Goal: Transaction & Acquisition: Purchase product/service

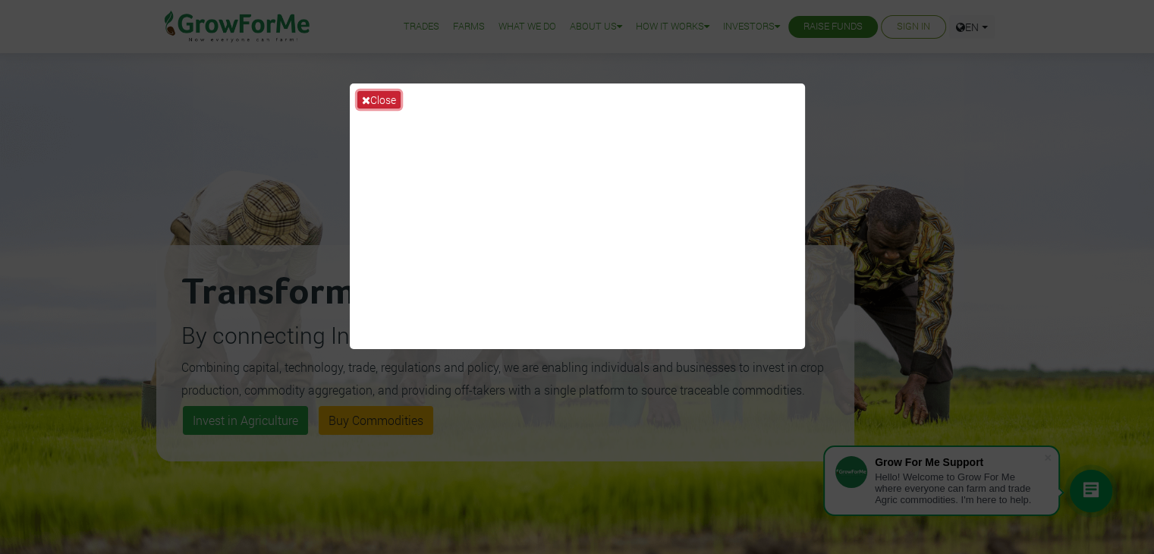
click at [385, 98] on button "Close" at bounding box center [378, 99] width 43 height 17
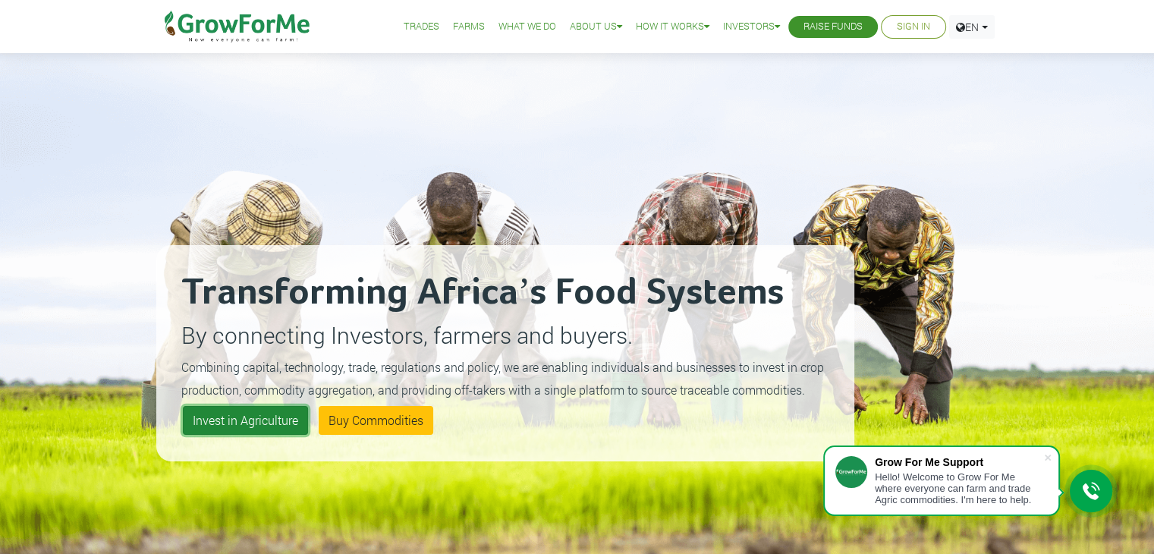
click at [247, 419] on link "Invest in Agriculture" at bounding box center [245, 420] width 125 height 29
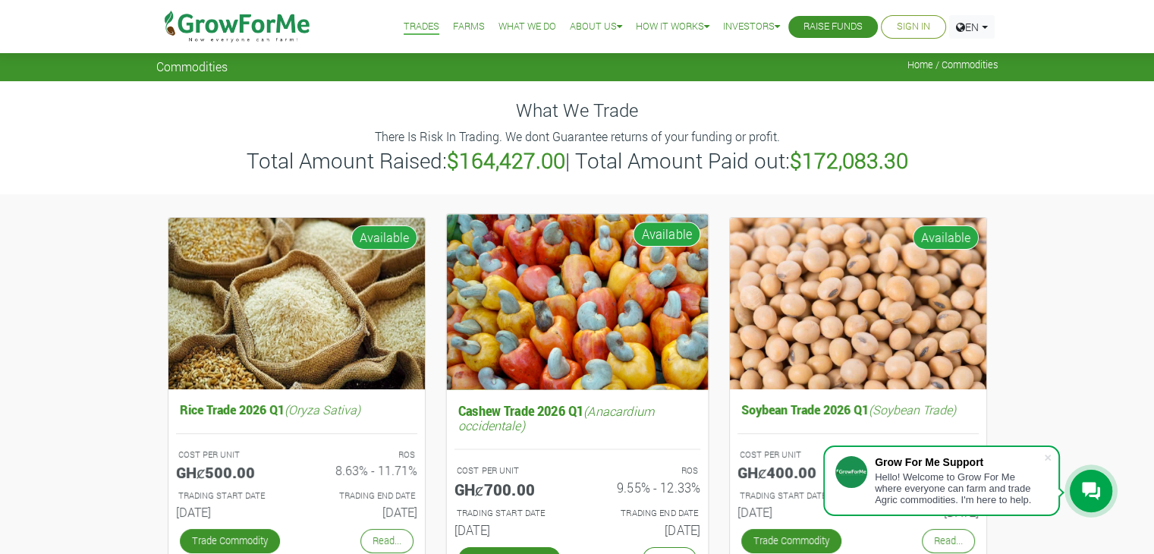
click at [516, 360] on img at bounding box center [577, 301] width 262 height 175
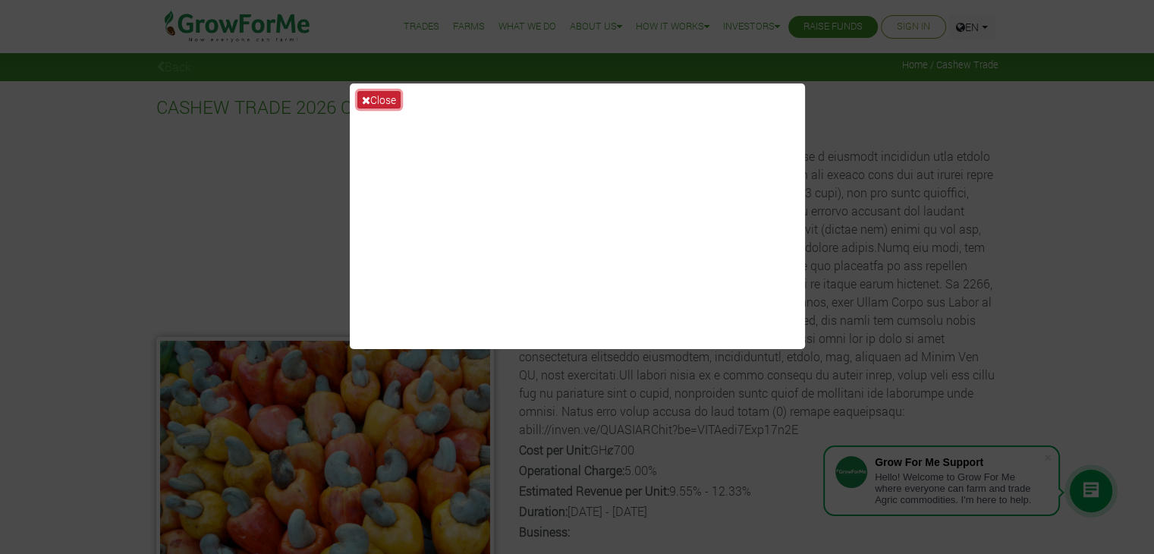
click at [384, 100] on button "Close" at bounding box center [378, 99] width 43 height 17
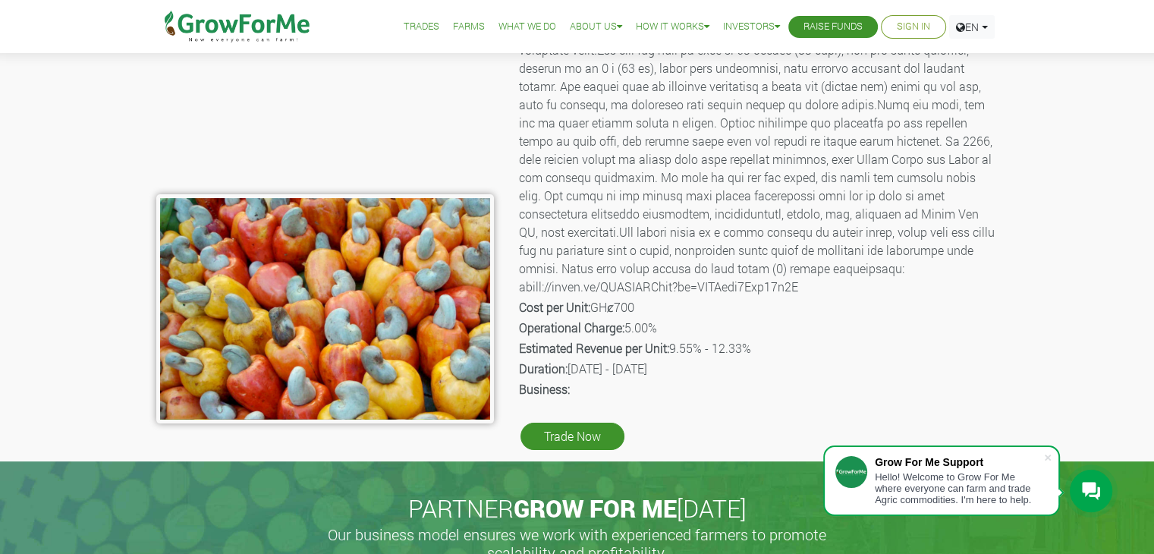
scroll to position [144, 0]
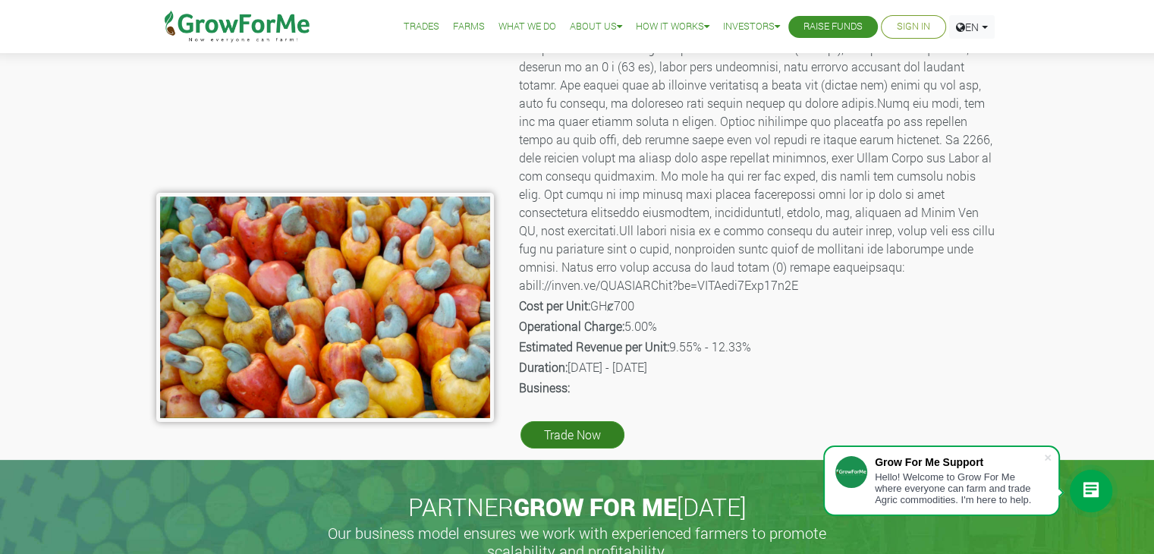
click at [589, 441] on link "Trade Now" at bounding box center [572, 434] width 104 height 27
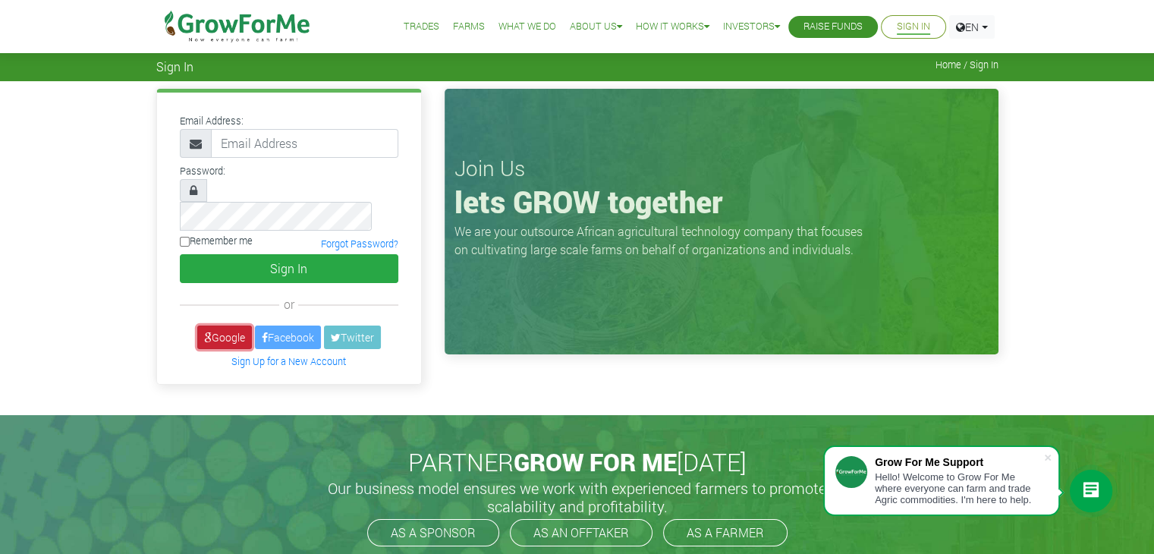
click at [222, 325] on link "Google" at bounding box center [224, 337] width 55 height 24
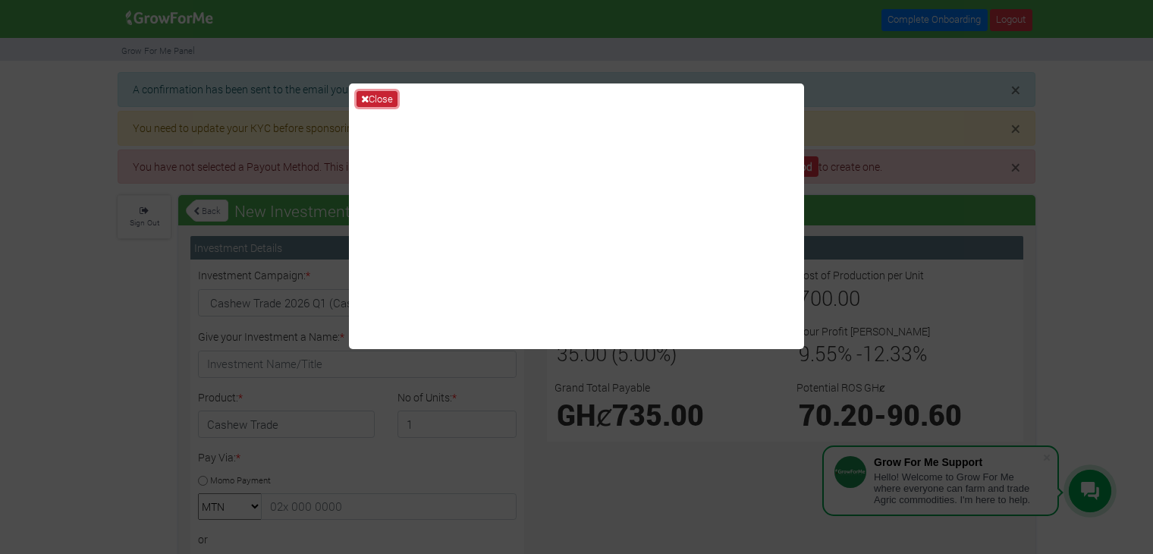
click at [391, 96] on button "Close" at bounding box center [376, 99] width 41 height 17
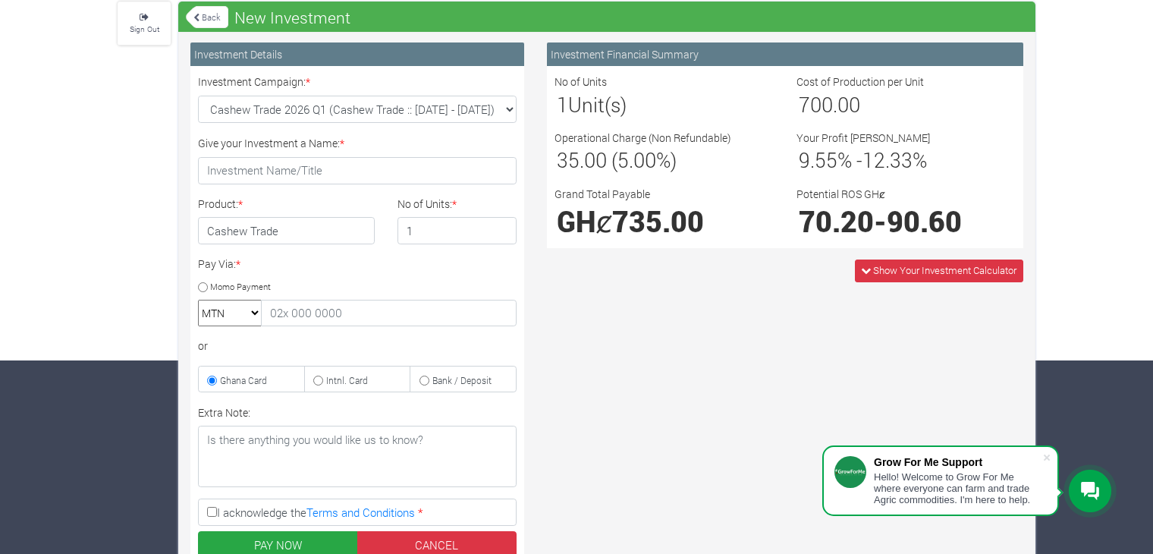
scroll to position [193, 0]
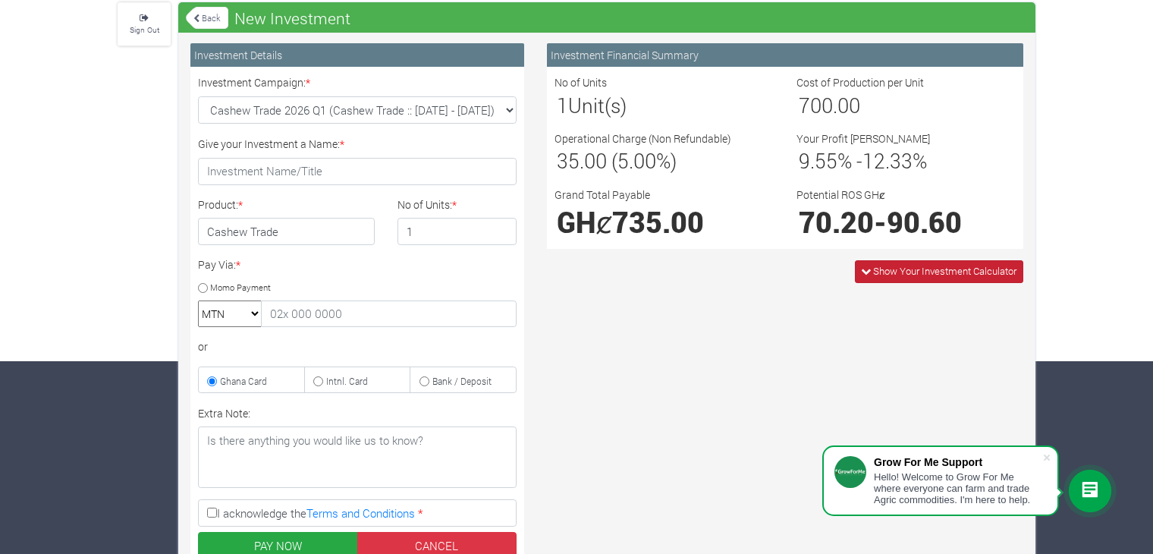
click at [886, 275] on span "Show Your Investment Calculator" at bounding box center [944, 271] width 143 height 14
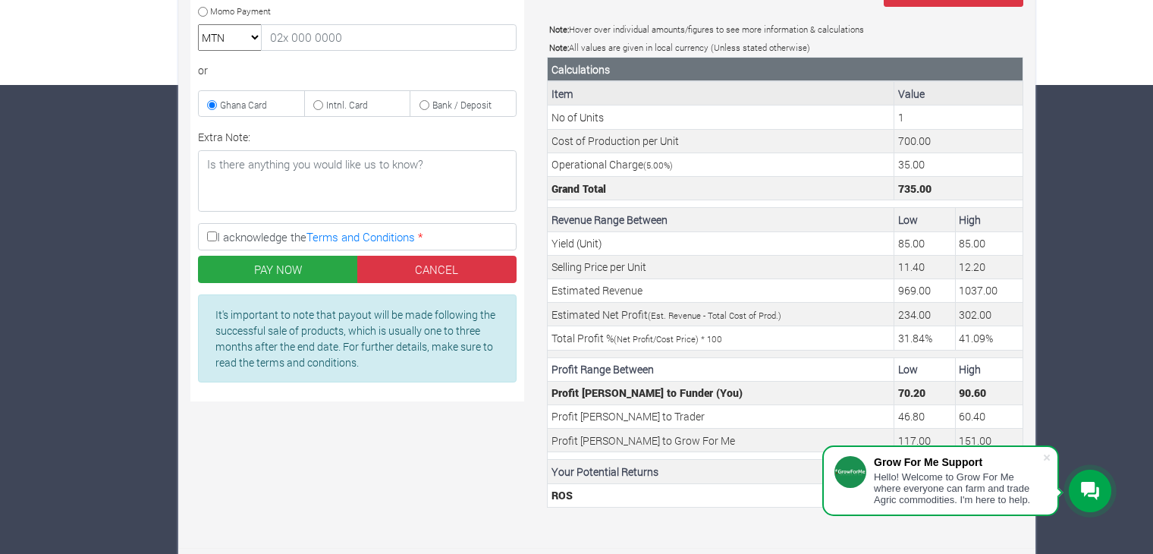
scroll to position [470, 0]
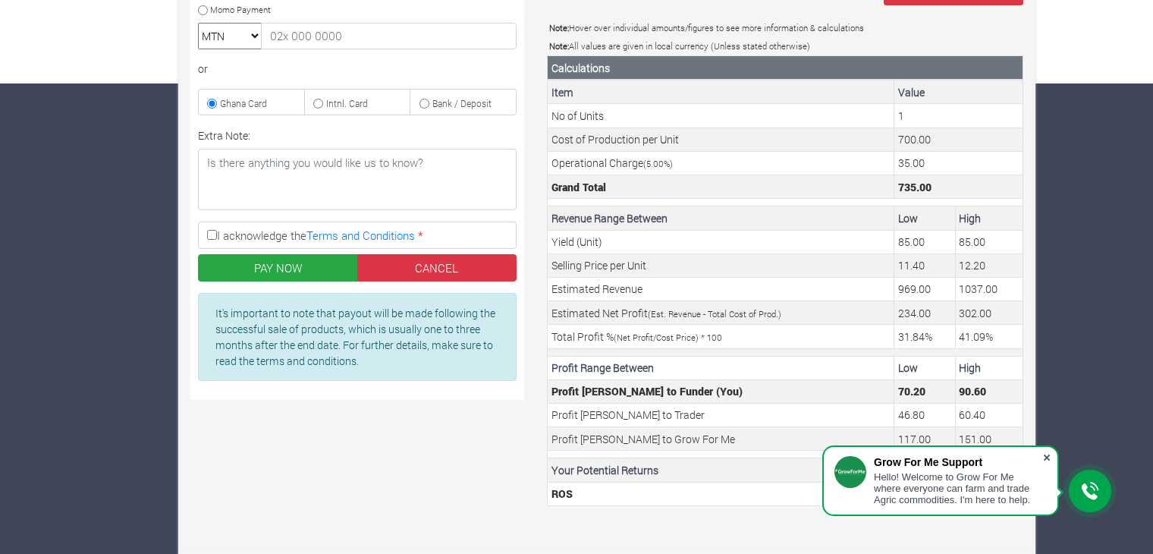
click at [1044, 456] on span at bounding box center [1046, 457] width 15 height 15
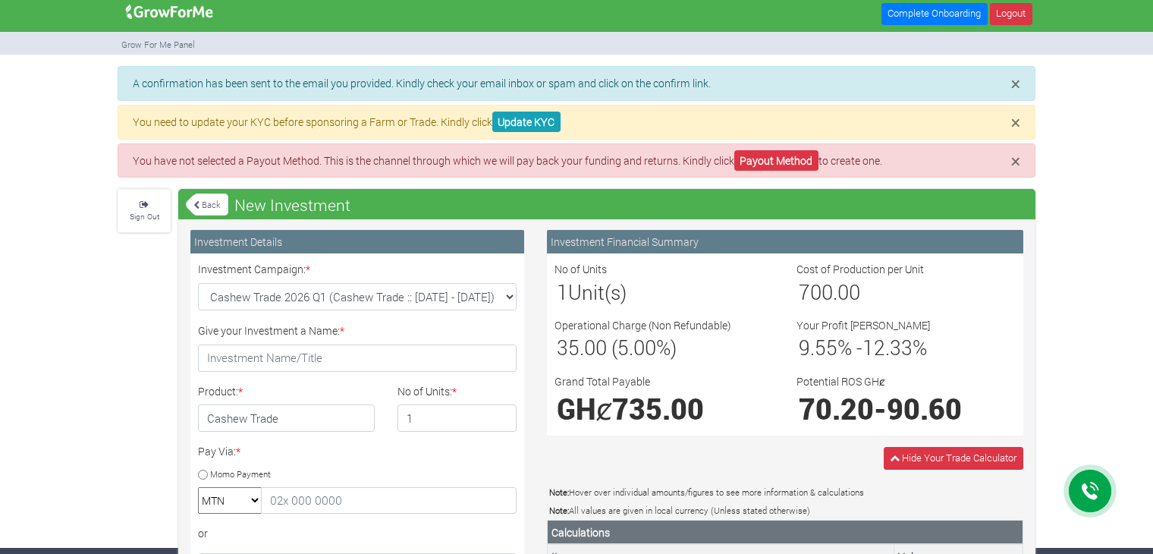
scroll to position [0, 0]
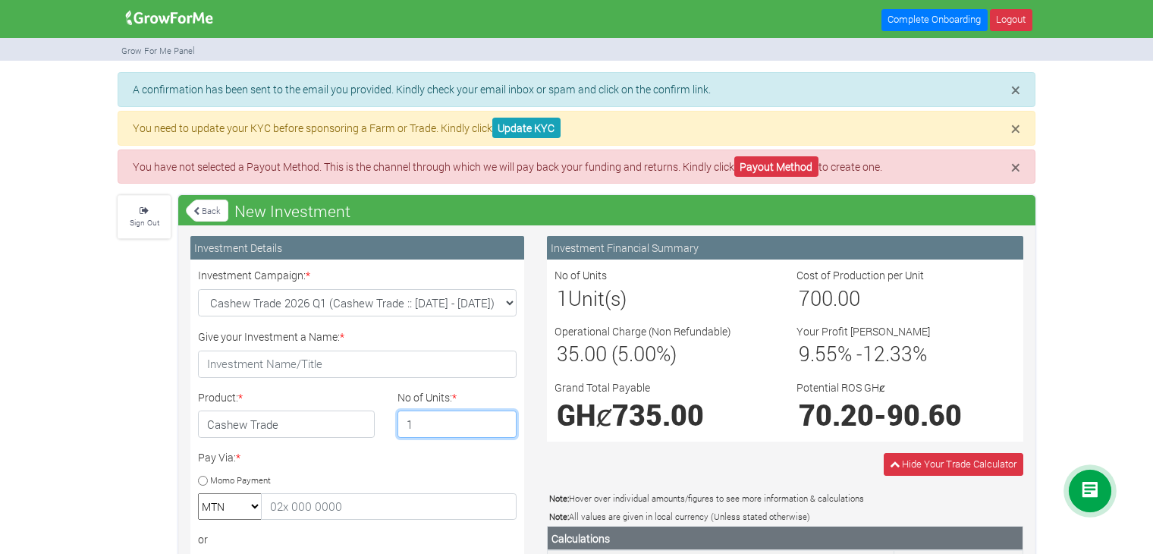
click at [423, 413] on input "1" at bounding box center [457, 423] width 120 height 27
click at [503, 418] on input "2" at bounding box center [457, 423] width 120 height 27
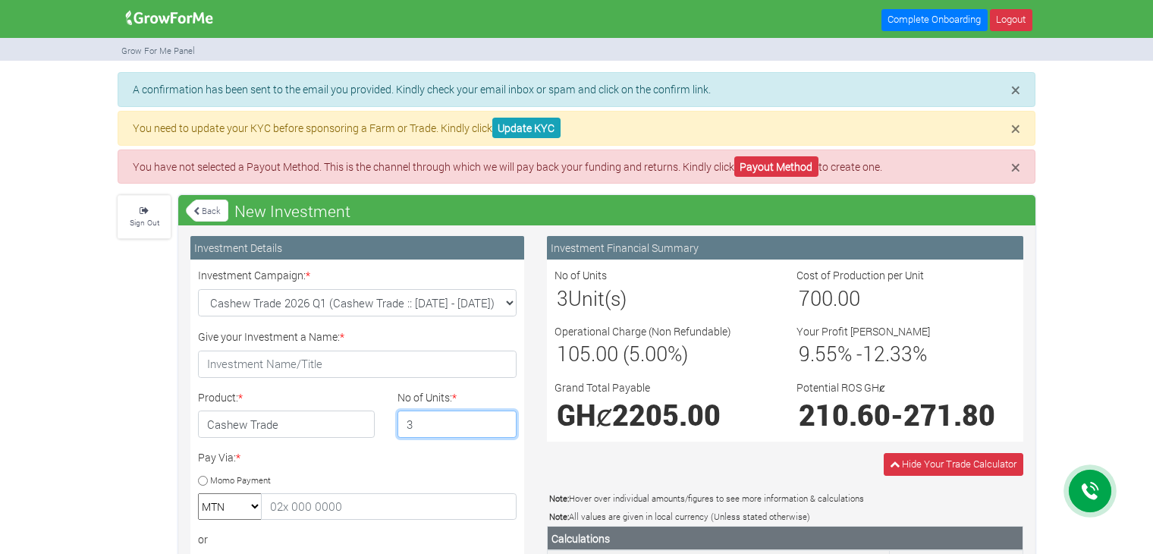
click at [503, 418] on input "3" at bounding box center [457, 423] width 120 height 27
click at [501, 419] on input "4" at bounding box center [457, 423] width 120 height 27
type input "5"
click at [501, 419] on input "5" at bounding box center [457, 423] width 120 height 27
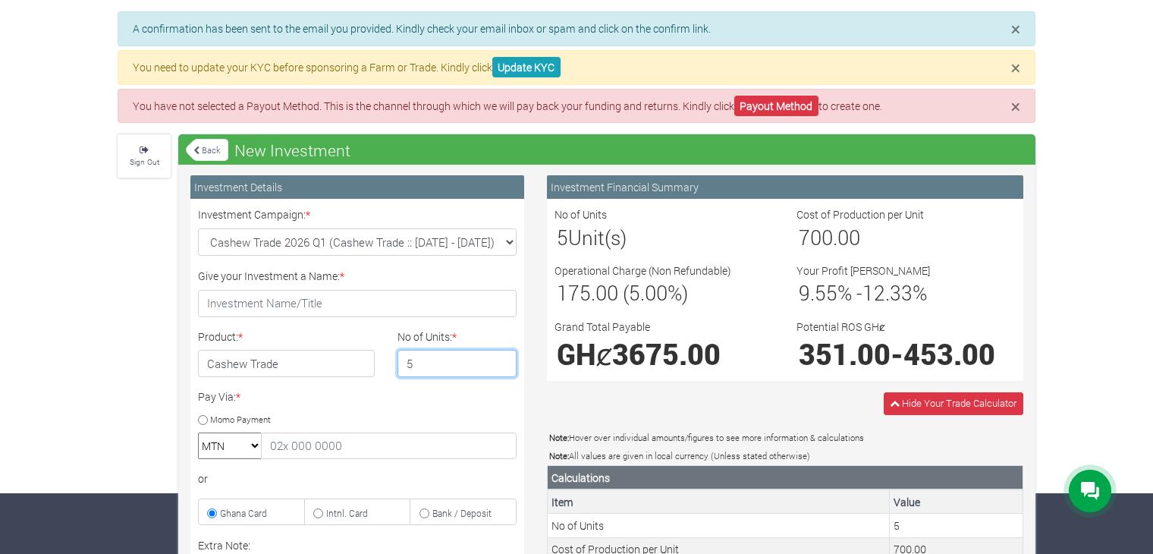
scroll to position [70, 0]
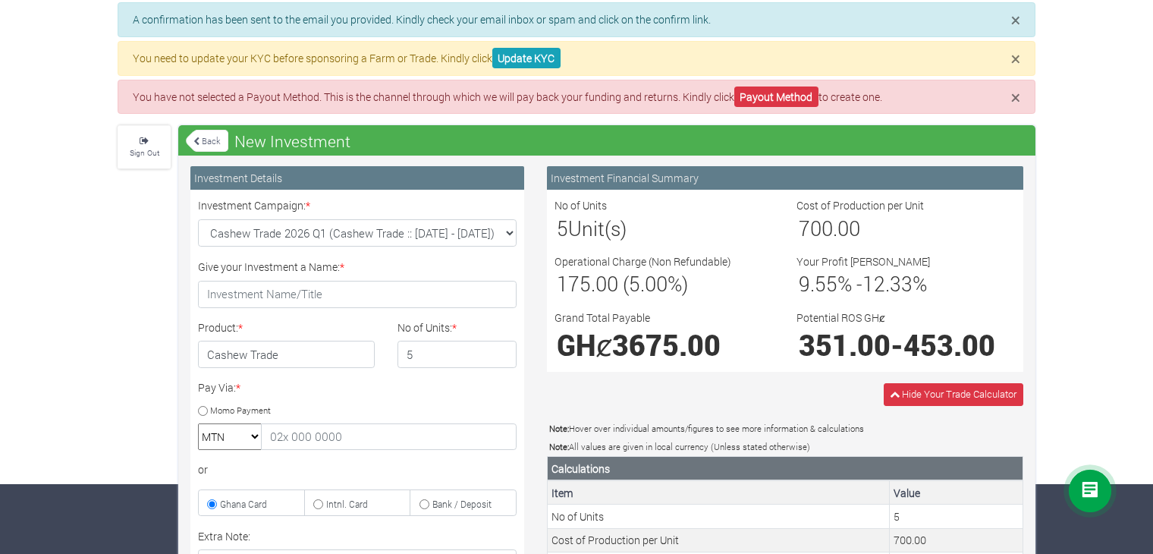
click at [204, 408] on input "Momo Payment" at bounding box center [203, 411] width 10 height 10
radio input "true"
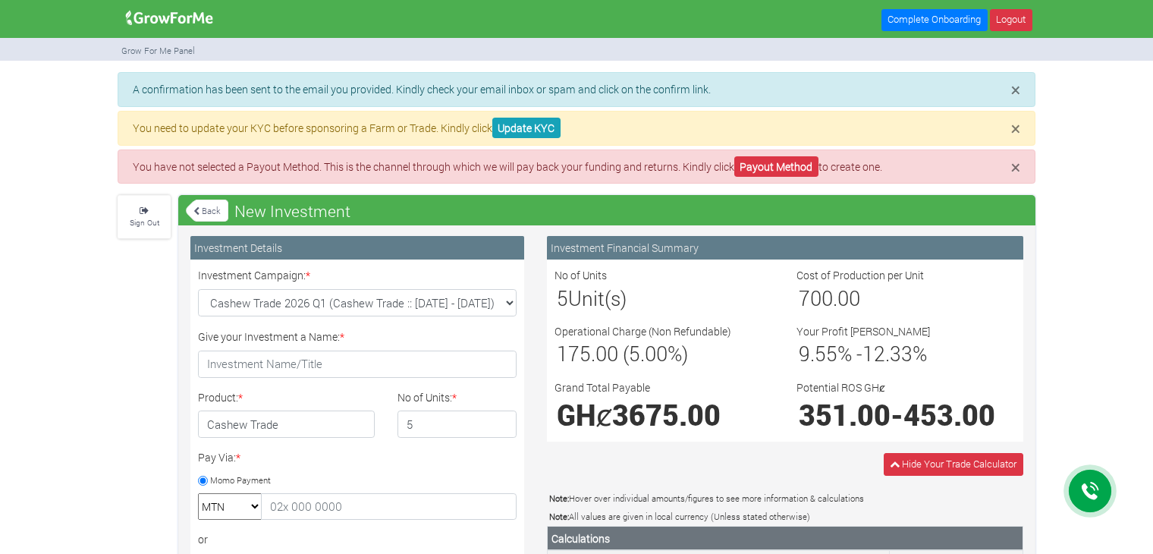
click at [185, 19] on img at bounding box center [170, 18] width 98 height 30
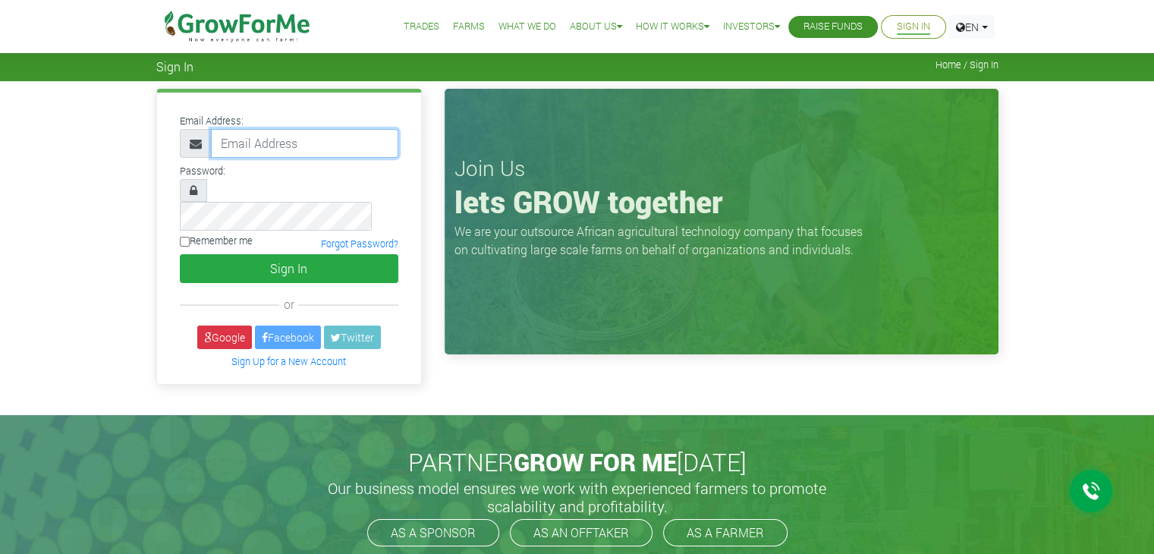
click at [262, 135] on input "email" at bounding box center [304, 143] width 187 height 29
type input "[EMAIL_ADDRESS][DOMAIN_NAME]"
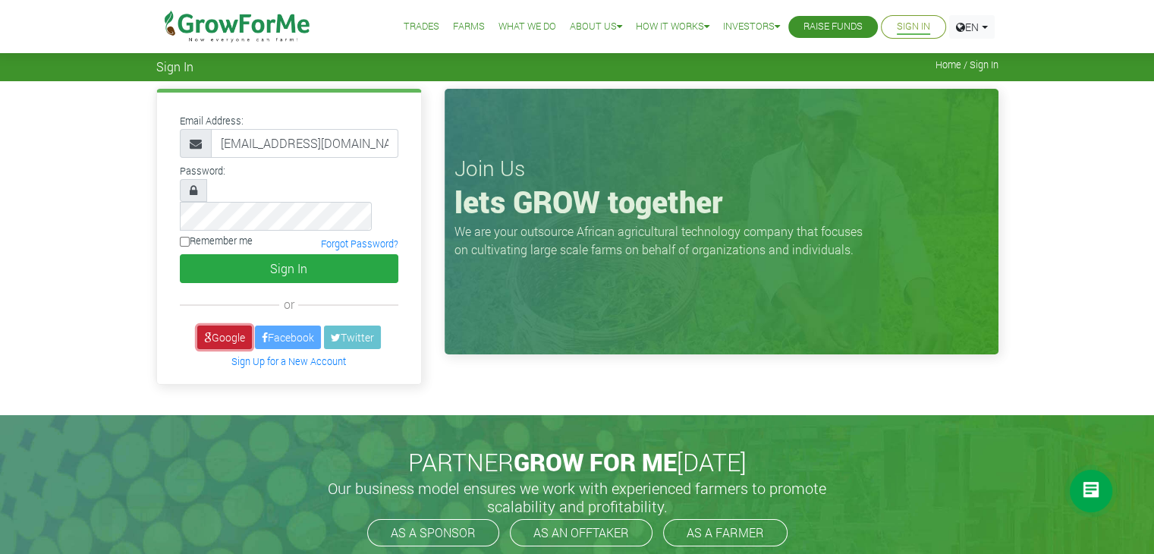
click at [215, 325] on link "Google" at bounding box center [224, 337] width 55 height 24
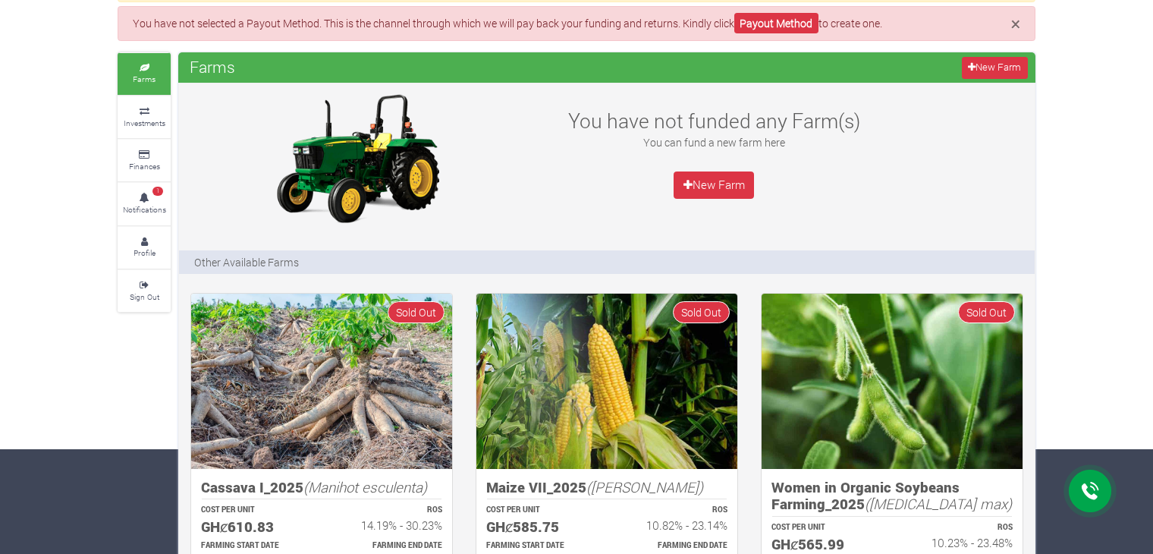
scroll to position [103, 0]
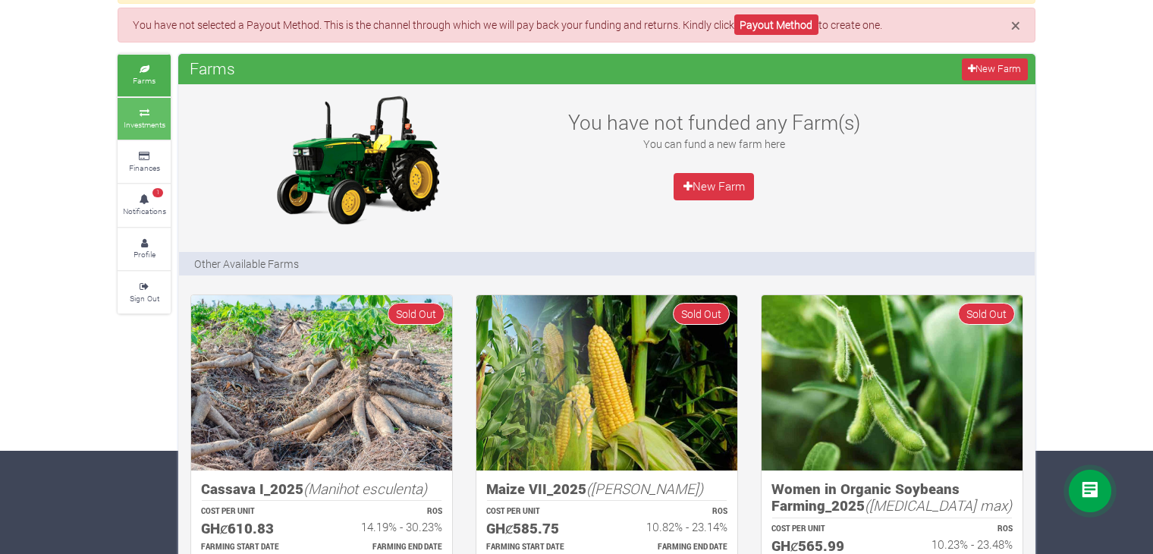
click at [152, 120] on small "Investments" at bounding box center [145, 124] width 42 height 11
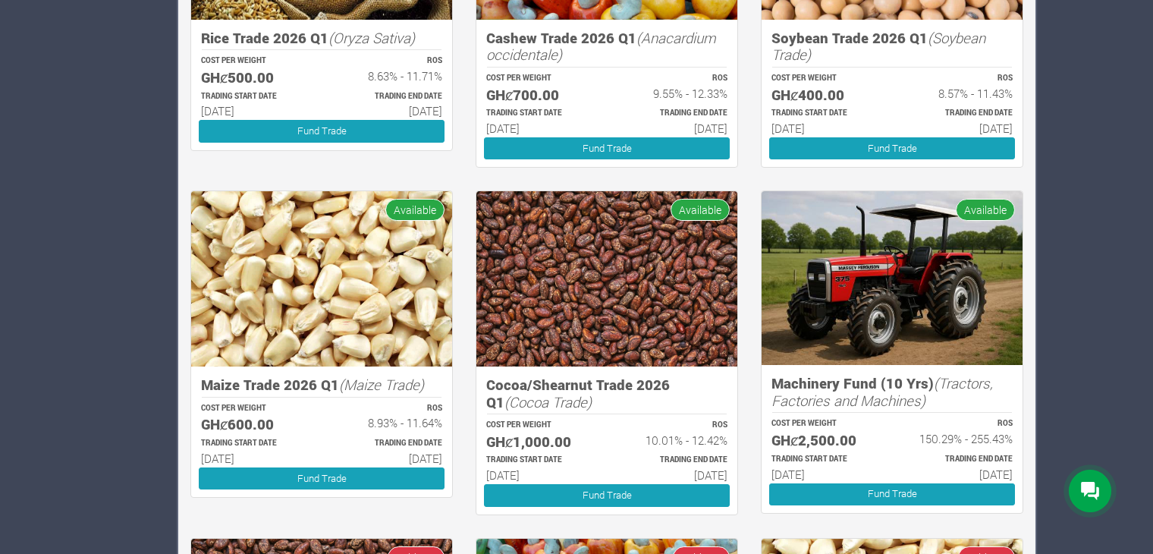
scroll to position [555, 0]
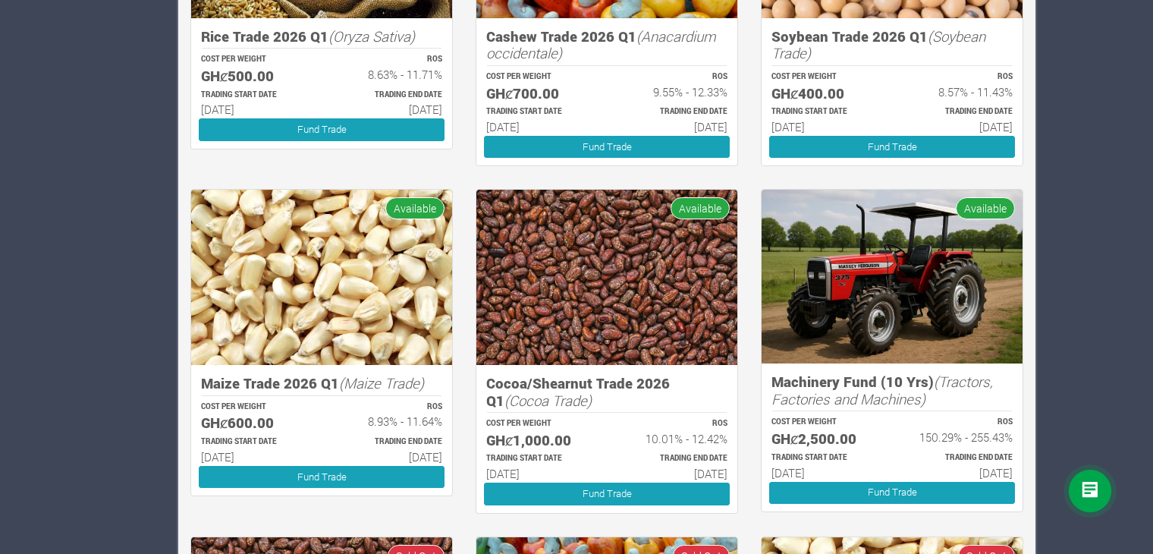
click at [820, 287] on img at bounding box center [892, 277] width 261 height 174
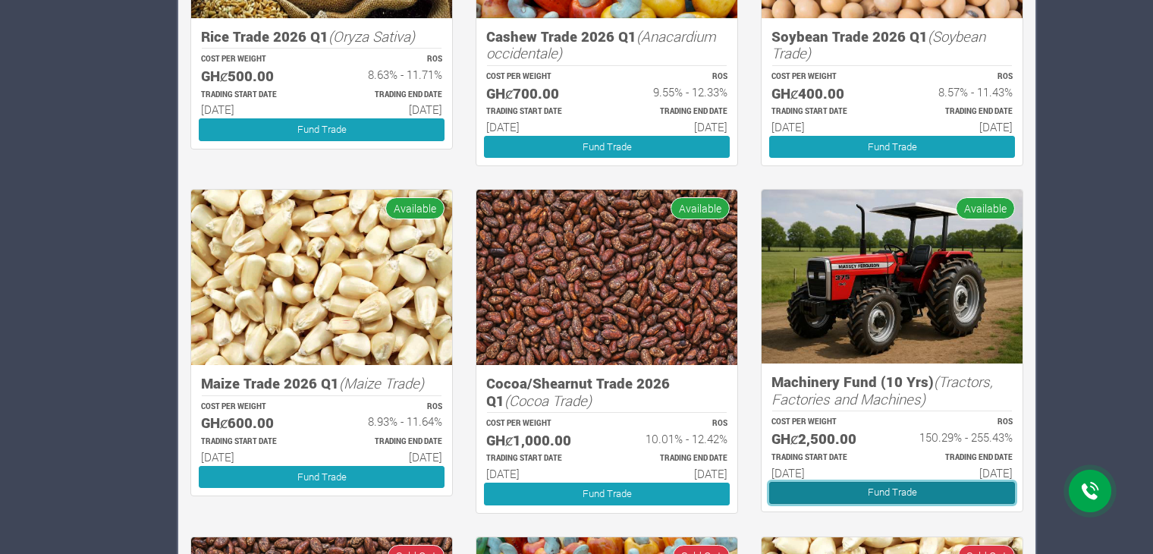
click at [885, 487] on link "Fund Trade" at bounding box center [892, 493] width 246 height 22
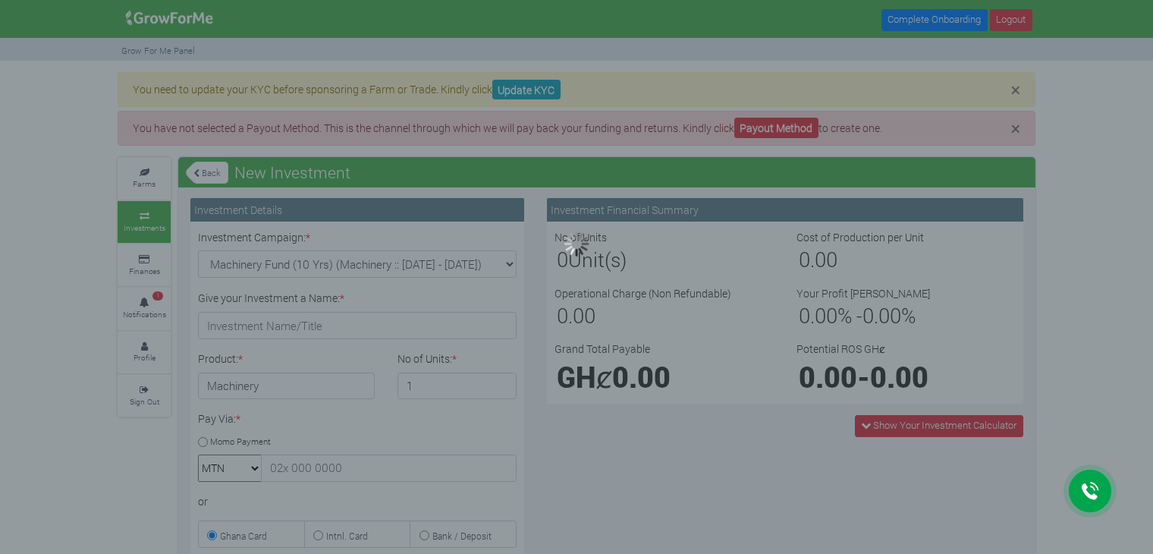
type input "1"
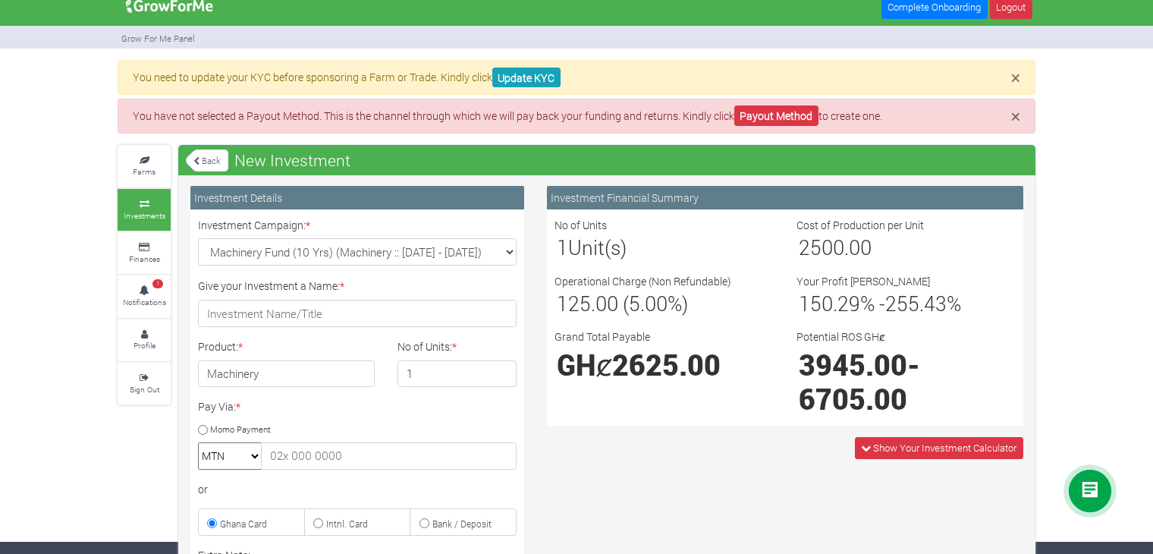
scroll to position [14, 0]
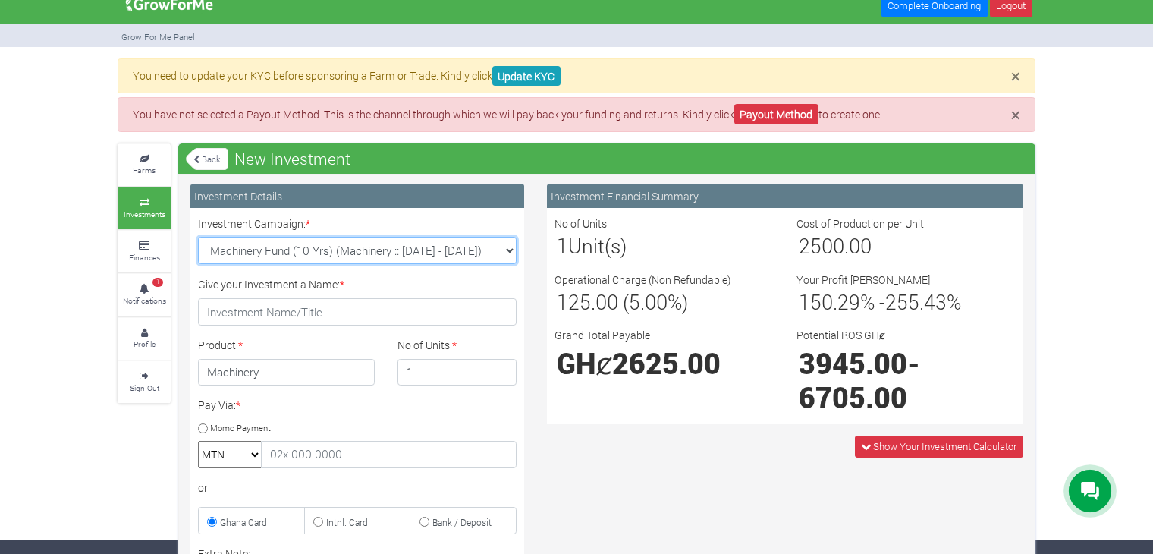
click at [479, 248] on select "Machinery Fund (10 Yrs) (Machinery :: [DATE] - [DATE]) Cocoa/Shearnut Trade 202…" at bounding box center [357, 250] width 319 height 27
click at [198, 237] on select "Machinery Fund (10 Yrs) (Machinery :: [DATE] - [DATE]) Cocoa/Shearnut Trade 202…" at bounding box center [357, 250] width 319 height 27
click at [193, 155] on icon at bounding box center [196, 159] width 6 height 8
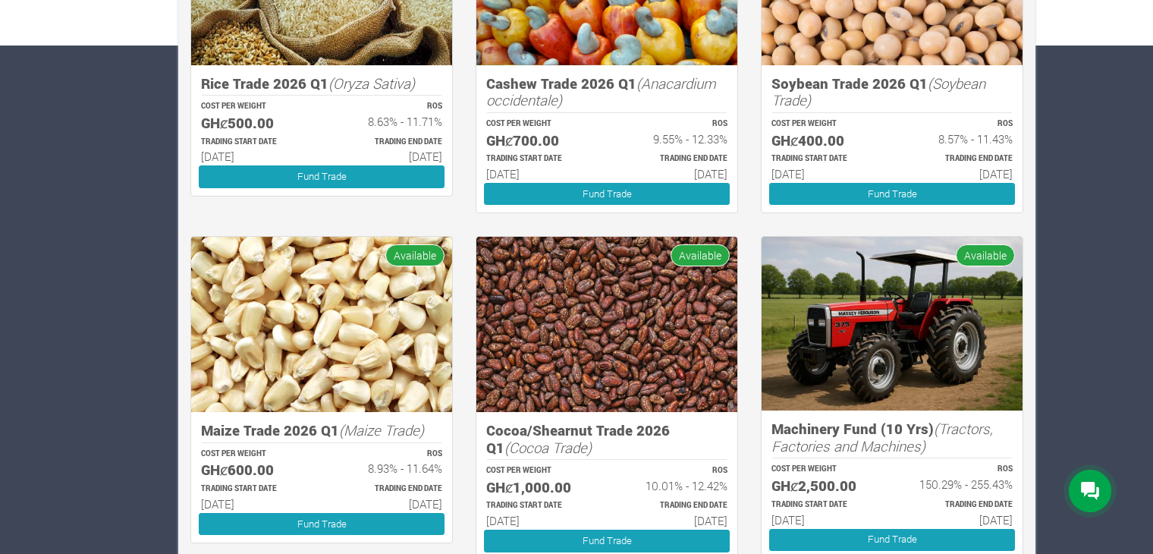
scroll to position [509, 0]
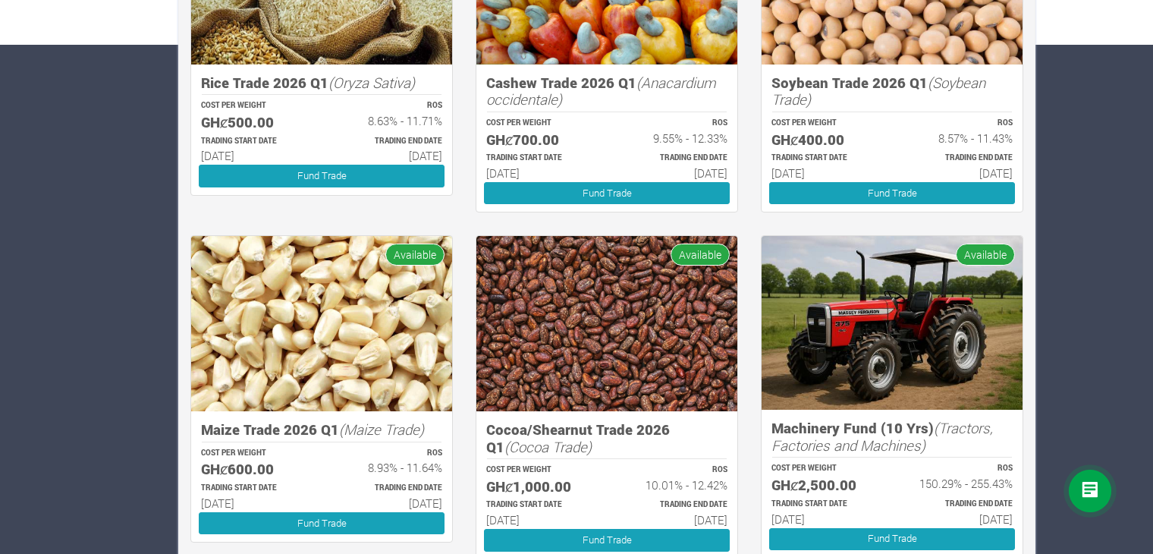
click at [338, 398] on img at bounding box center [321, 323] width 261 height 175
click at [284, 432] on h5 "Maize Trade 2026 Q1 (Maize Trade)" at bounding box center [321, 429] width 241 height 17
click at [291, 521] on link "Fund Trade" at bounding box center [322, 523] width 246 height 22
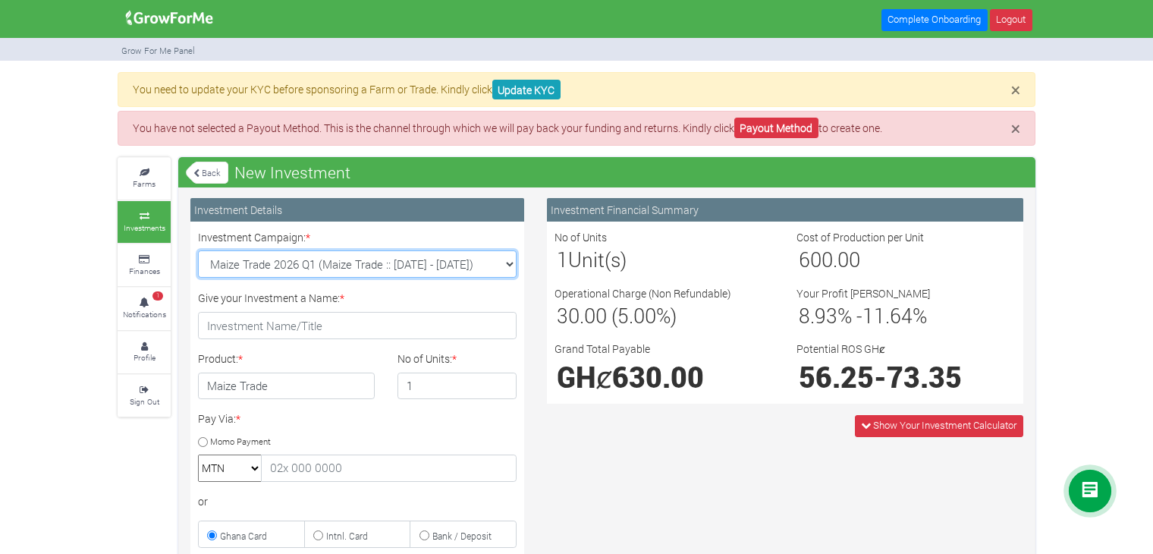
click at [426, 265] on select "Maize Trade 2026 Q1 (Maize Trade :: 01st Jan 2026 - 30th Jun 2026) Cocoa/Shearn…" at bounding box center [357, 263] width 319 height 27
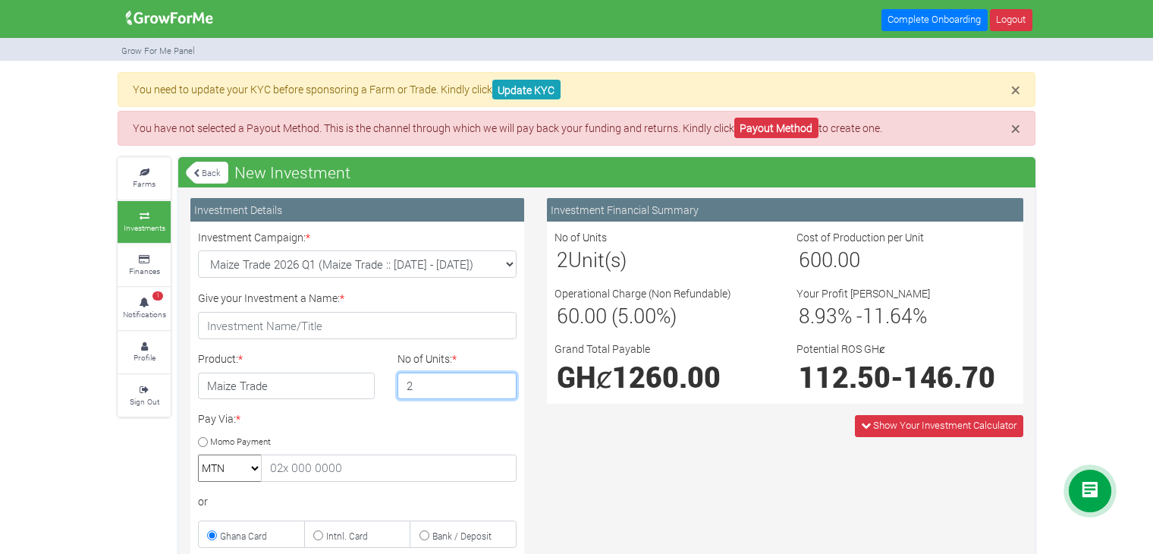
click at [501, 381] on input "2" at bounding box center [457, 385] width 120 height 27
click at [501, 381] on input "3" at bounding box center [457, 385] width 120 height 27
click at [501, 381] on input "4" at bounding box center [457, 385] width 120 height 27
click at [501, 381] on input "5" at bounding box center [457, 385] width 120 height 27
type input "6"
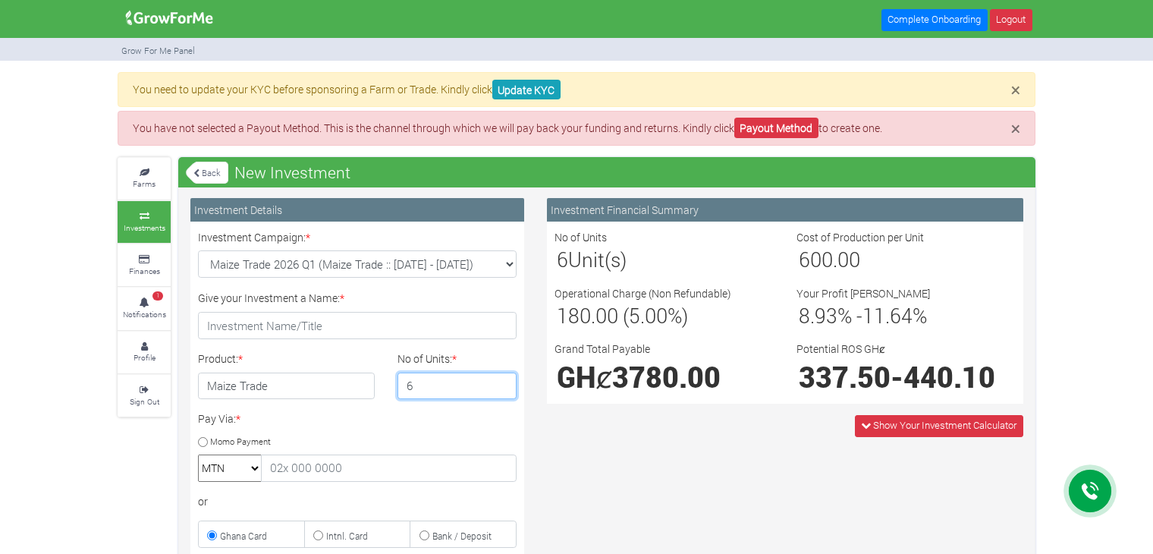
click at [501, 381] on input "6" at bounding box center [457, 385] width 120 height 27
click at [195, 172] on icon at bounding box center [196, 173] width 6 height 8
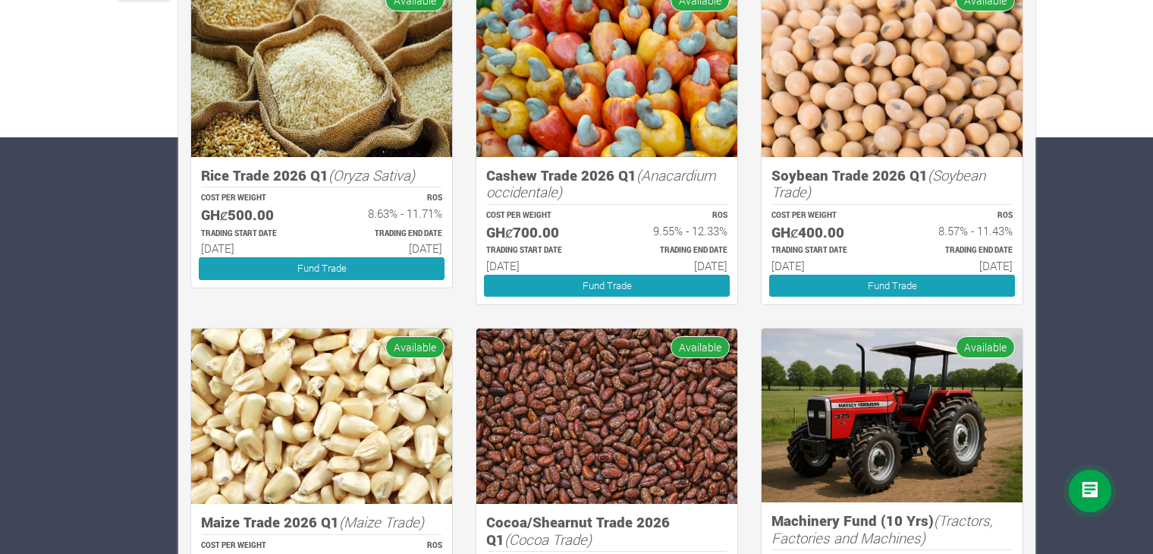
scroll to position [413, 0]
